Goal: Navigation & Orientation: Understand site structure

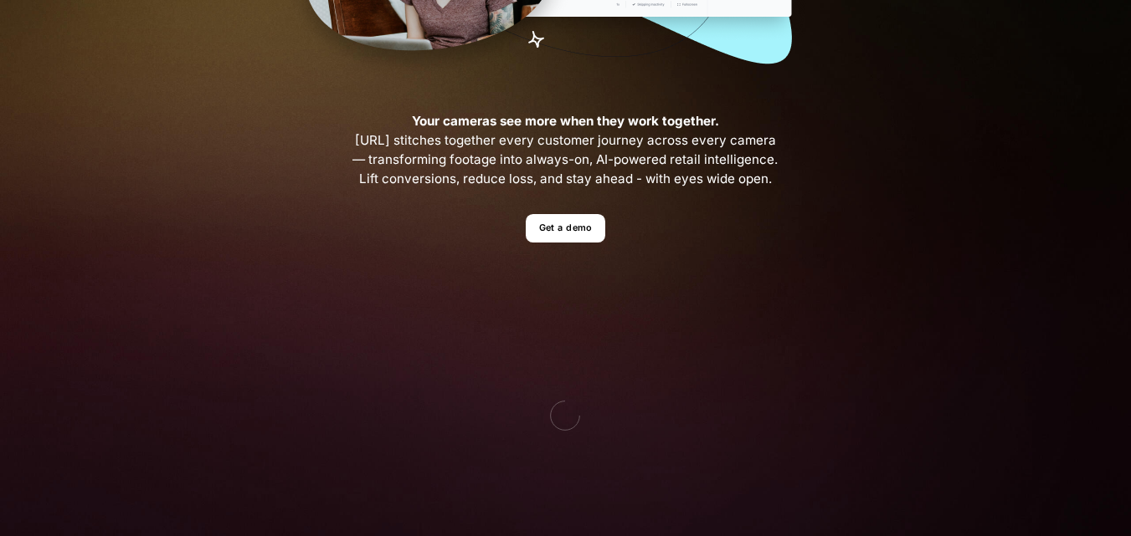
scroll to position [76, 0]
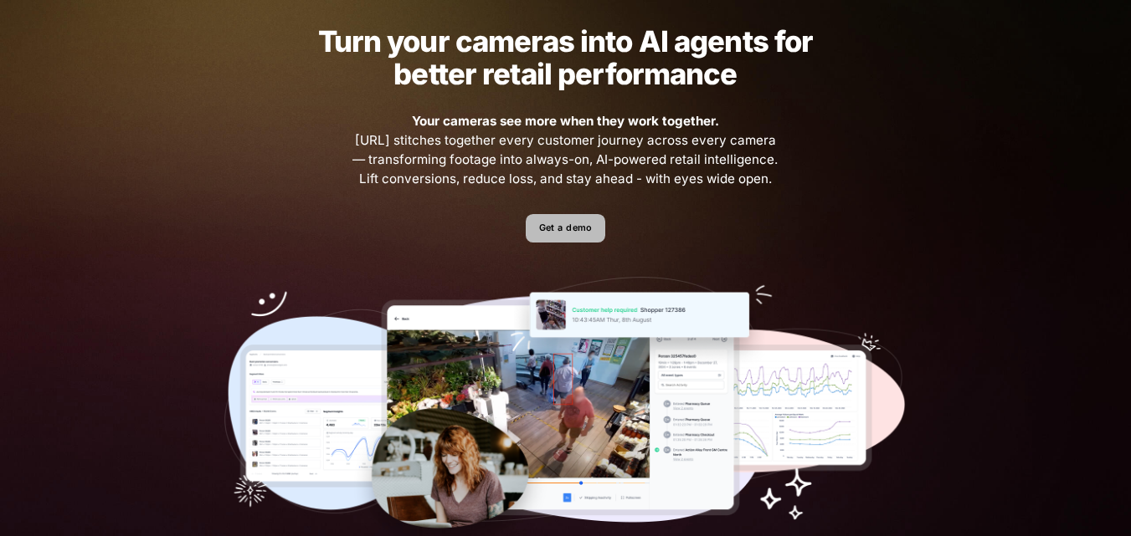
click at [567, 223] on link "Get a demo" at bounding box center [566, 228] width 80 height 29
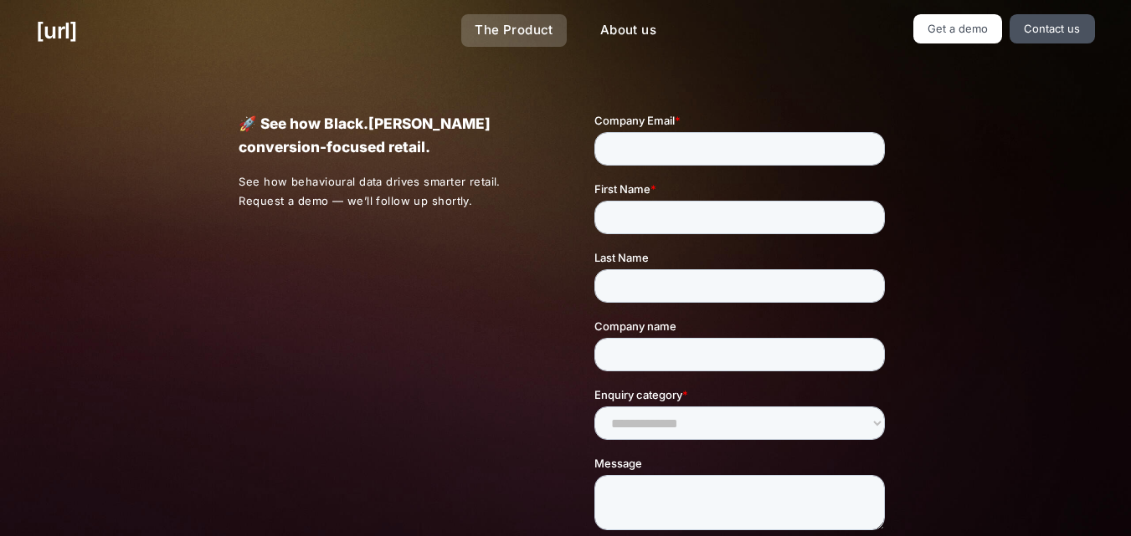
click at [526, 25] on link "The Product" at bounding box center [513, 30] width 105 height 33
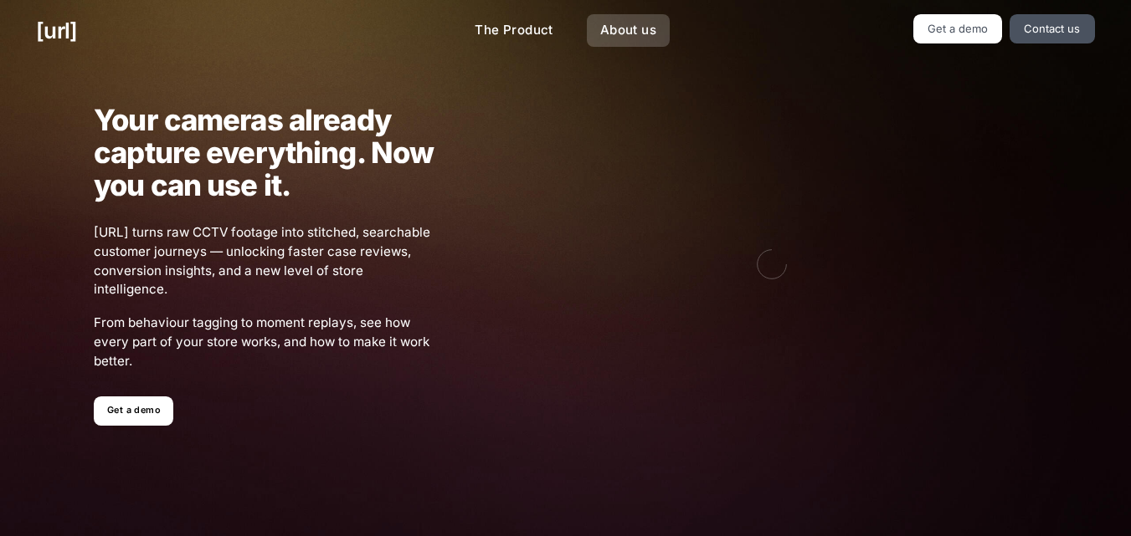
click at [631, 23] on link "About us" at bounding box center [628, 30] width 83 height 33
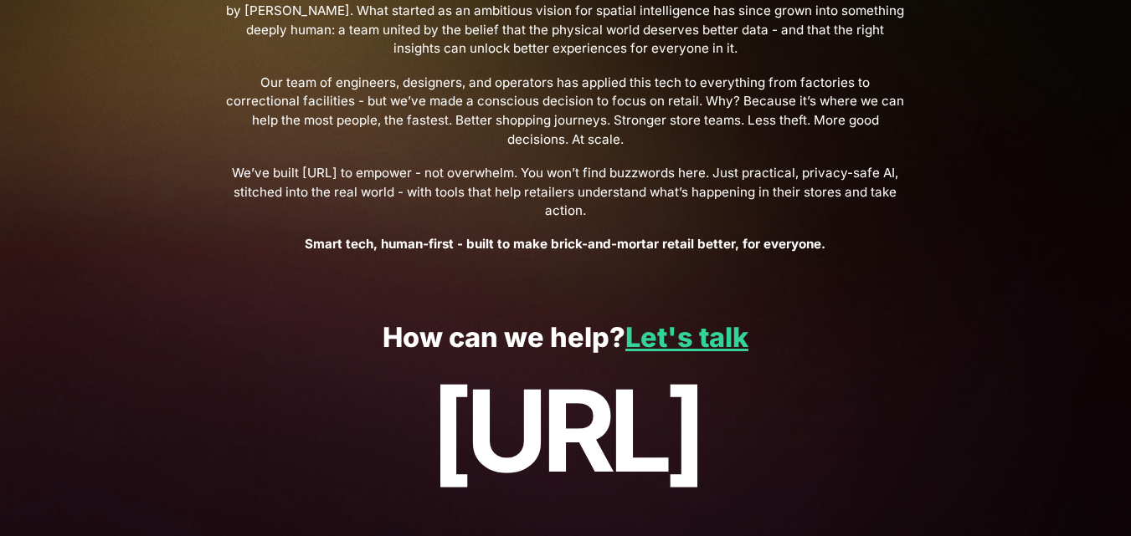
scroll to position [665, 0]
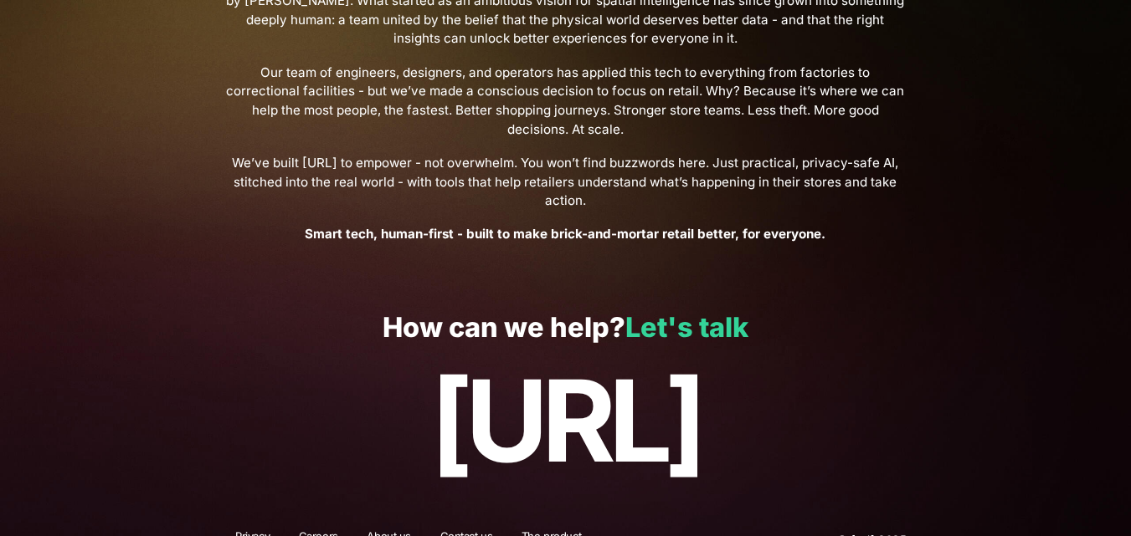
click at [736, 321] on link "Let's talk" at bounding box center [686, 327] width 123 height 33
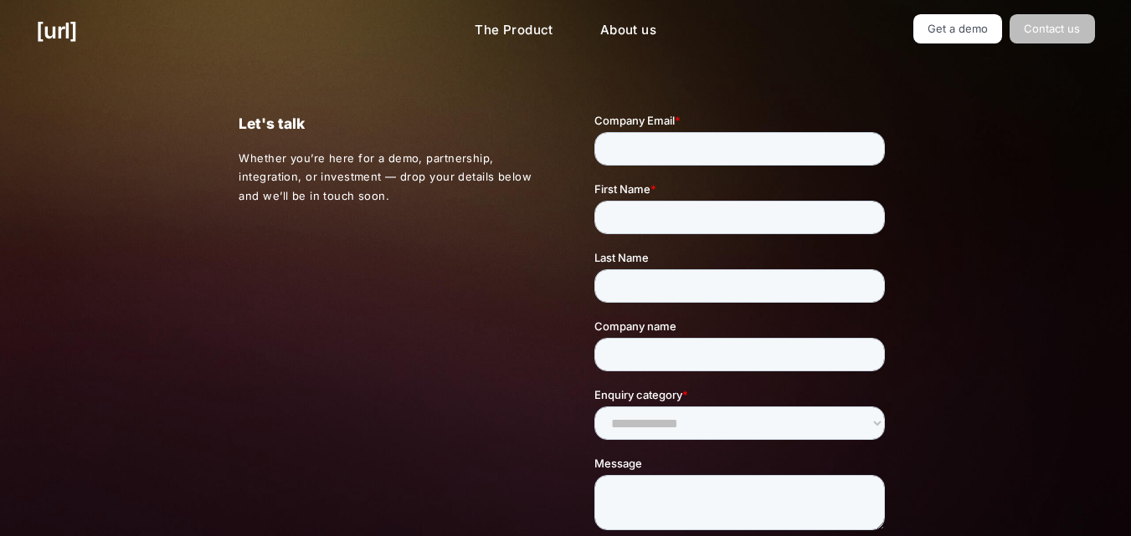
click at [1042, 35] on link "Contact us" at bounding box center [1051, 28] width 85 height 29
